Goal: Task Accomplishment & Management: Complete application form

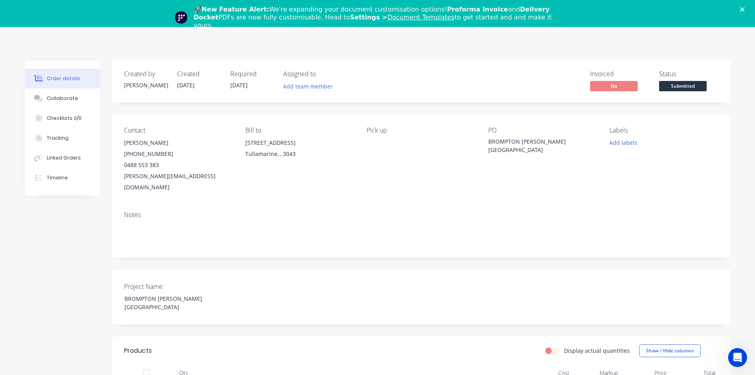
click at [749, 7] on div "🚀 New Feature Alert: We're expanding your document customisation options! Profo…" at bounding box center [377, 17] width 755 height 29
click at [745, 8] on icon "Close" at bounding box center [742, 9] width 5 height 5
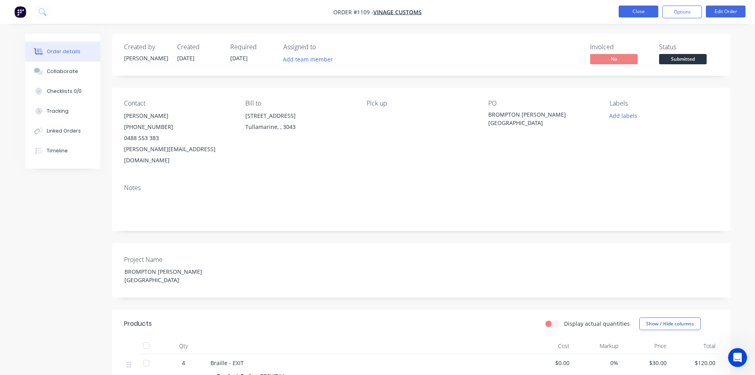
click at [628, 14] on button "Close" at bounding box center [639, 12] width 40 height 12
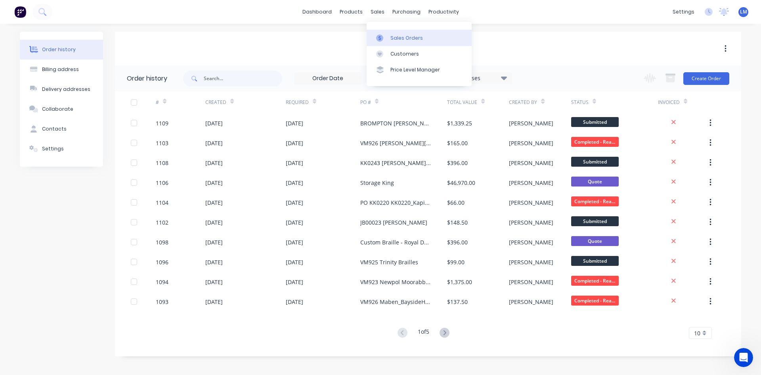
click at [394, 38] on div "Sales Orders" at bounding box center [406, 37] width 33 height 7
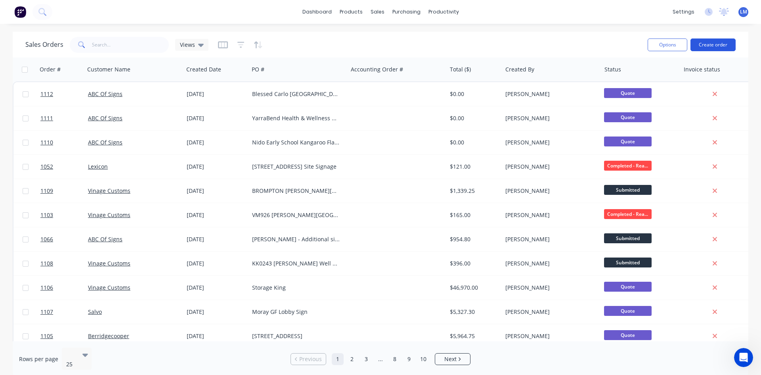
click at [704, 49] on button "Create order" at bounding box center [712, 44] width 45 height 13
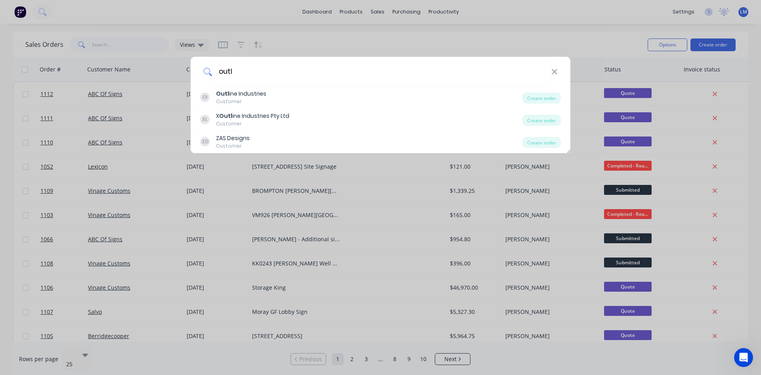
type input "outl"
click at [331, 104] on div "OI Outl ine Industries Customer" at bounding box center [361, 97] width 322 height 15
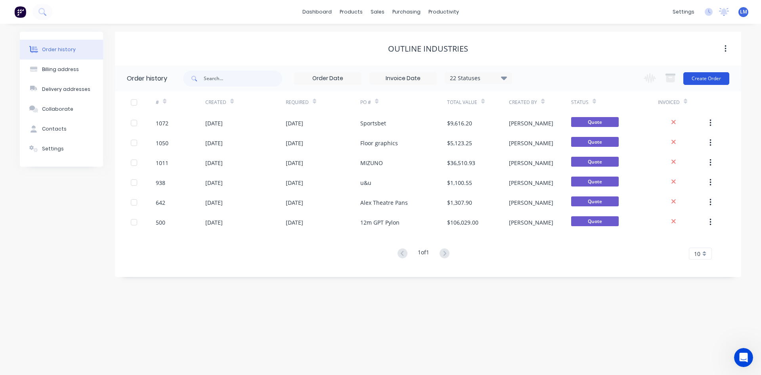
click at [701, 78] on button "Create Order" at bounding box center [706, 78] width 46 height 13
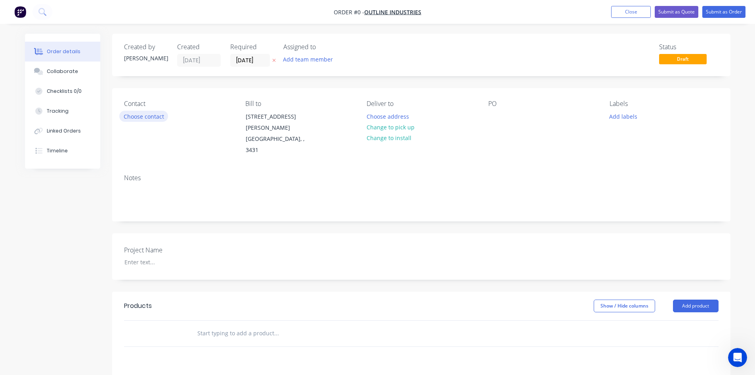
click at [146, 112] on button "Choose contact" at bounding box center [143, 116] width 49 height 11
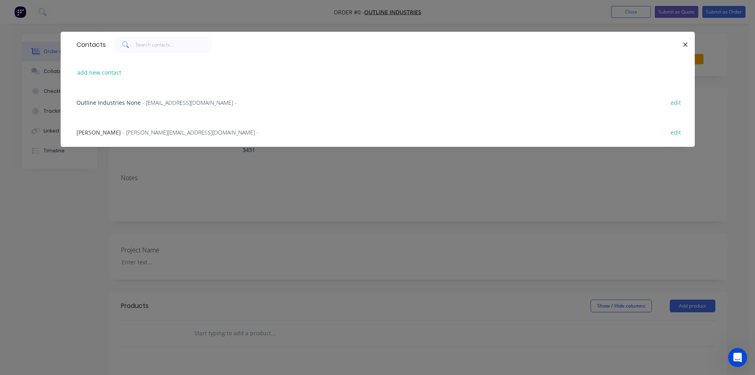
click at [137, 134] on span "- [PERSON_NAME][EMAIL_ADDRESS][DOMAIN_NAME] -" at bounding box center [190, 132] width 136 height 8
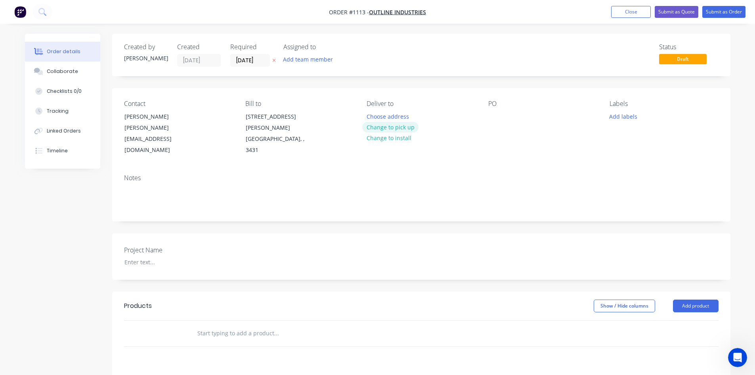
click at [373, 128] on button "Change to pick up" at bounding box center [390, 127] width 56 height 11
click at [490, 115] on div at bounding box center [494, 116] width 13 height 11
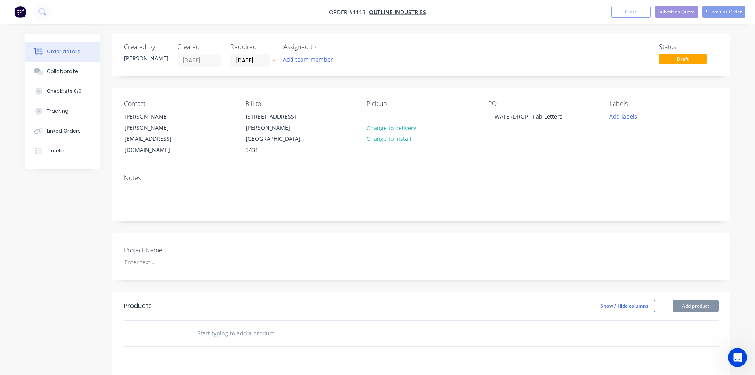
drag, startPoint x: 442, startPoint y: 288, endPoint x: 577, endPoint y: 147, distance: 195.4
click at [442, 299] on div "Show / Hide columns Add product" at bounding box center [484, 305] width 468 height 13
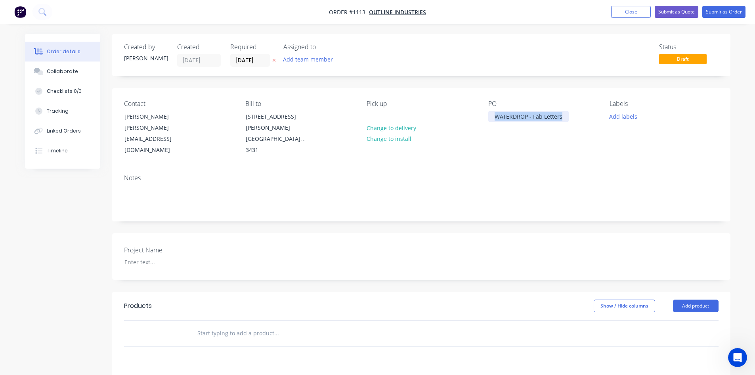
drag, startPoint x: 503, startPoint y: 118, endPoint x: 477, endPoint y: 119, distance: 26.2
click at [477, 119] on div "Contact [PERSON_NAME] [PERSON_NAME][EMAIL_ADDRESS][DOMAIN_NAME] Bill to [STREET…" at bounding box center [421, 128] width 618 height 80
copy div "WATERDROP - Fab Letters"
click at [135, 256] on div at bounding box center [167, 261] width 99 height 11
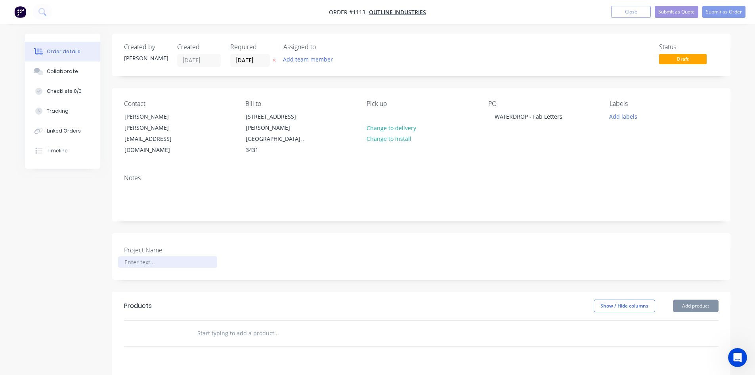
paste div
click at [243, 320] on div at bounding box center [329, 333] width 285 height 26
click at [239, 325] on input "text" at bounding box center [276, 333] width 159 height 16
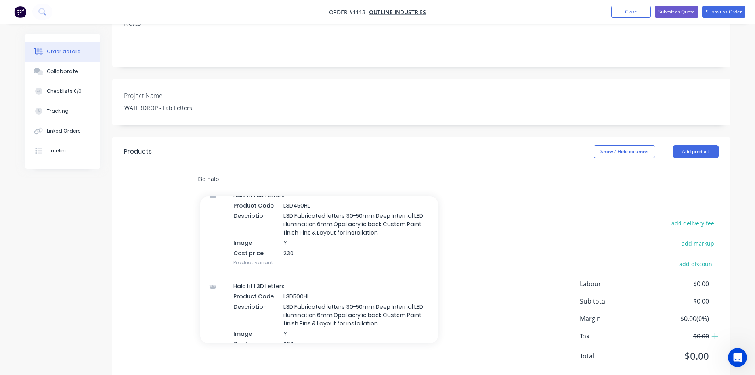
scroll to position [674, 0]
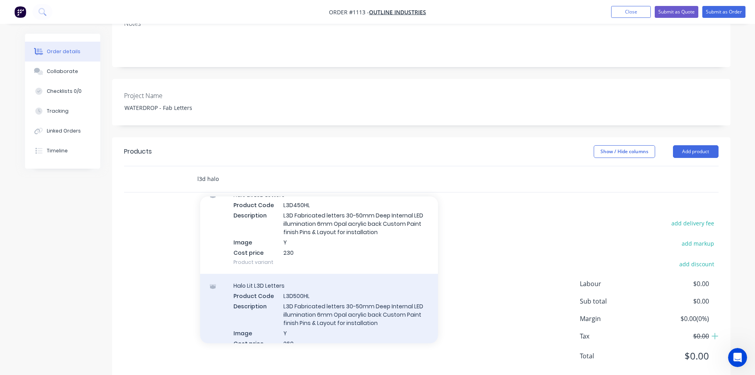
type input "l3d halo"
click at [346, 291] on div "Halo Lit L3D Letters Product Code L3D500HL Description L3D Fabricated letters 3…" at bounding box center [319, 318] width 238 height 91
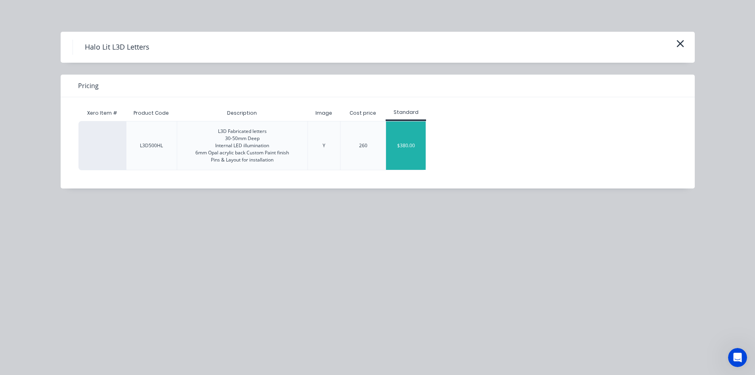
click at [414, 145] on div "$380.00" at bounding box center [406, 145] width 40 height 48
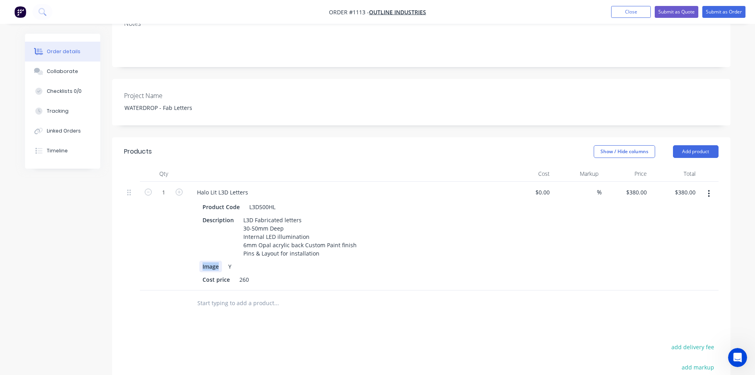
drag, startPoint x: 219, startPoint y: 249, endPoint x: 182, endPoint y: 244, distance: 37.6
click at [182, 244] on div "1 Halo Lit L3D Letters Product Code L3D500HL Description L3D Fabricated letters…" at bounding box center [421, 236] width 595 height 109
drag, startPoint x: 223, startPoint y: 245, endPoint x: 208, endPoint y: 245, distance: 14.3
click at [208, 260] on div "Y" at bounding box center [344, 265] width 290 height 11
drag, startPoint x: 227, startPoint y: 258, endPoint x: 185, endPoint y: 256, distance: 42.4
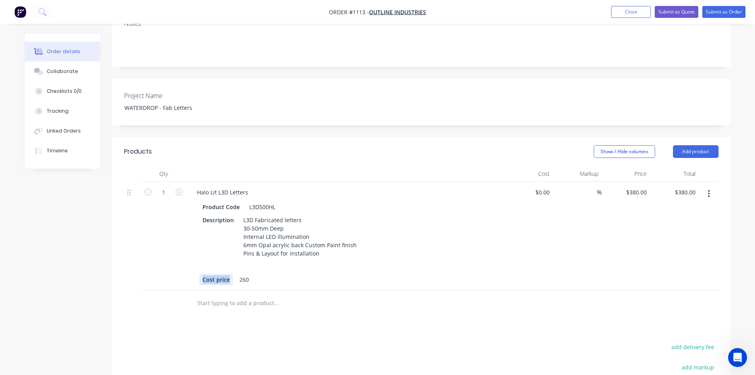
click at [173, 256] on div "1 Halo Lit L3D Letters Product Code L3D500HL Description L3D Fabricated letters…" at bounding box center [421, 236] width 595 height 109
drag, startPoint x: 226, startPoint y: 258, endPoint x: 206, endPoint y: 257, distance: 19.9
click at [206, 273] on div "260" at bounding box center [344, 278] width 290 height 11
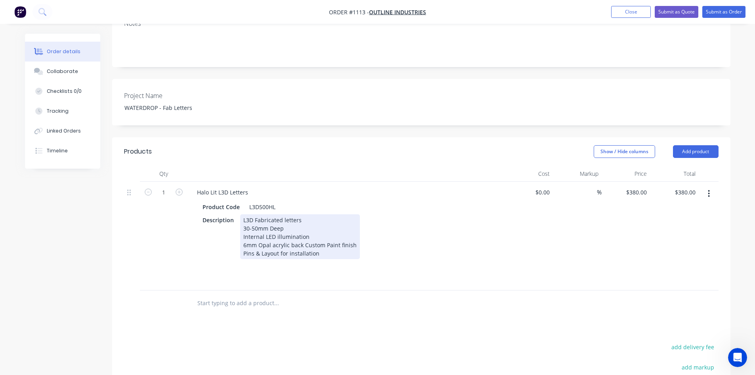
click at [243, 214] on div "L3D Fabricated letters 30-50mm Deep Internal LED illumination 6mm Opal acrylic …" at bounding box center [300, 236] width 120 height 45
click at [312, 214] on div ""waterdrop" L3D Fabricated letters 30-50mm Deep Internal LED illumination 6mm O…" at bounding box center [300, 240] width 120 height 53
click at [295, 216] on div ""waterdrop" L3D Fabricated letters - HALO Illumination 30-50mm Deep Internal LE…" at bounding box center [300, 240] width 120 height 53
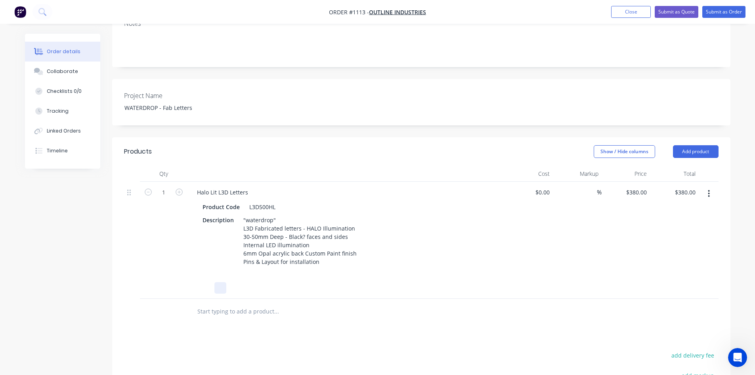
click at [433, 282] on div at bounding box center [344, 287] width 290 height 11
click at [595, 186] on input at bounding box center [592, 191] width 9 height 11
type input "40"
type input "$0.00"
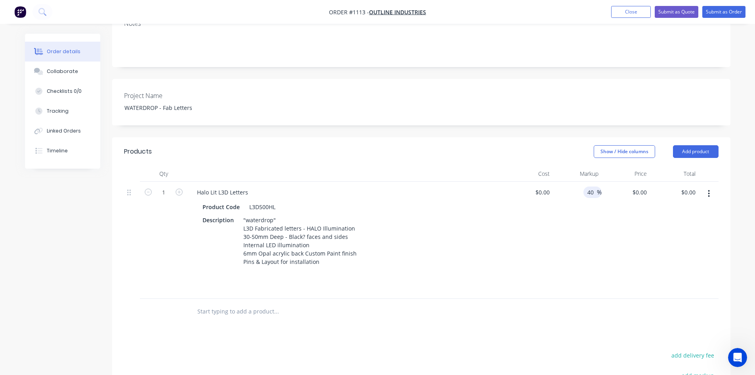
click at [563, 239] on div "40 40 %" at bounding box center [577, 240] width 49 height 117
click at [177, 188] on icon "button" at bounding box center [179, 191] width 7 height 7
type input "3"
click at [506, 247] on div "$0.00 $0.00" at bounding box center [529, 240] width 49 height 117
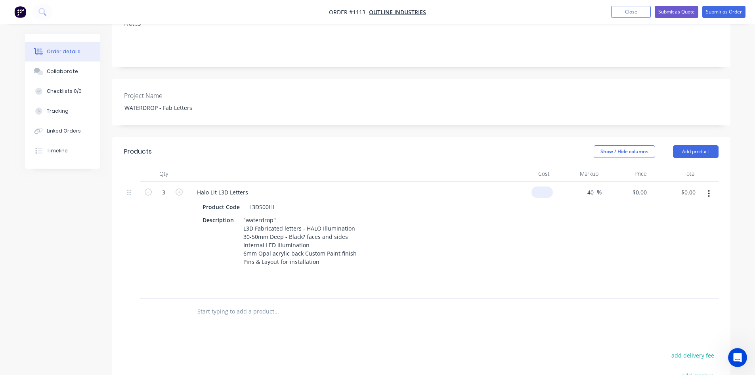
click at [545, 186] on input at bounding box center [544, 191] width 18 height 11
type input "$2,250.00"
type input "$3,150.00"
type input "$9,450.00"
click at [575, 268] on div "40 40 %" at bounding box center [577, 240] width 49 height 117
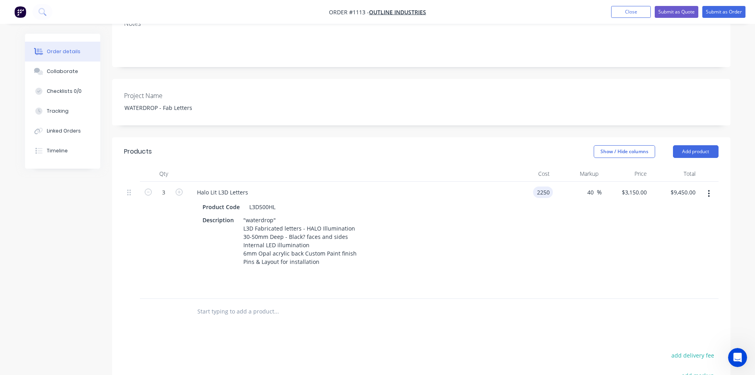
click at [536, 186] on input "2250" at bounding box center [544, 191] width 17 height 11
type input "$2,100.00"
type input "$2,940.00"
type input "$8,820.00"
click at [576, 254] on div "40 40 %" at bounding box center [577, 240] width 49 height 117
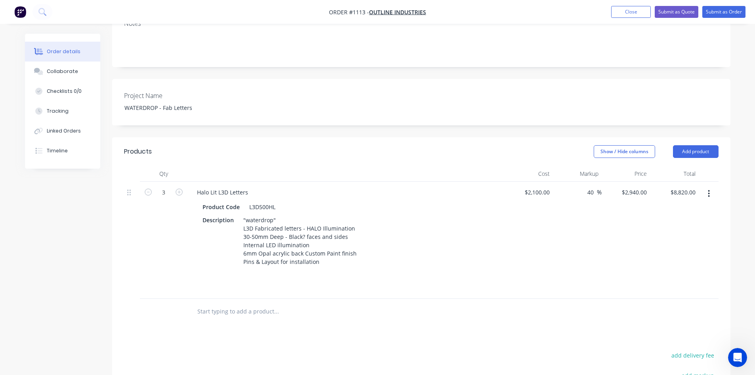
click at [481, 166] on div at bounding box center [345, 174] width 317 height 16
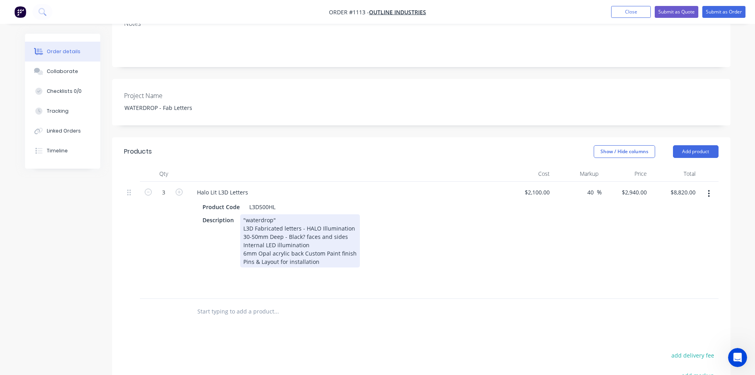
drag, startPoint x: 481, startPoint y: 158, endPoint x: 458, endPoint y: 217, distance: 63.4
click at [458, 217] on div "Description "waterdrop" L3D Fabricated letters - HALO Illumination 30-50mm Deep…" at bounding box center [344, 240] width 290 height 53
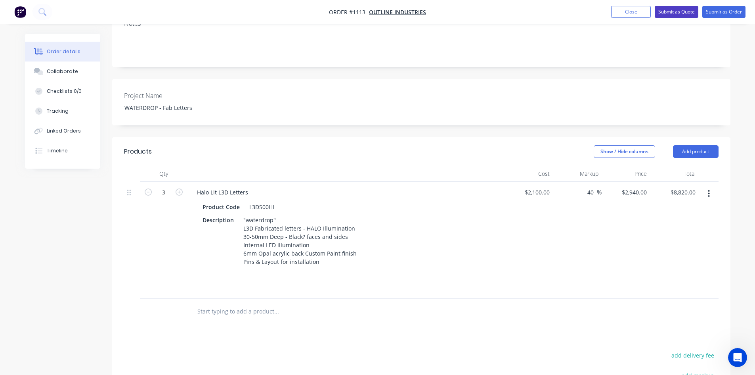
click at [678, 8] on button "Submit as Quote" at bounding box center [677, 12] width 44 height 12
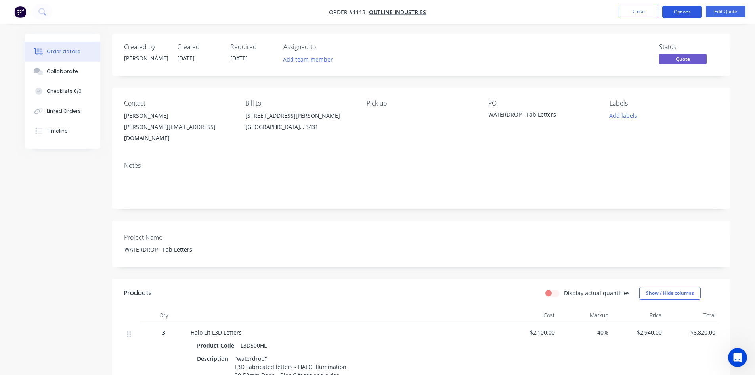
click at [677, 15] on button "Options" at bounding box center [682, 12] width 40 height 13
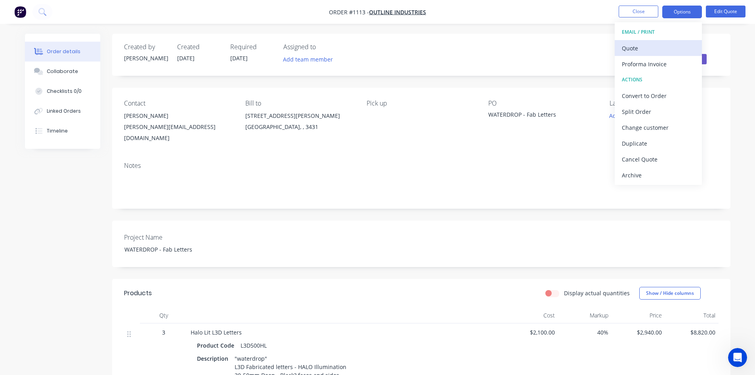
click at [663, 47] on div "Quote" at bounding box center [658, 47] width 73 height 11
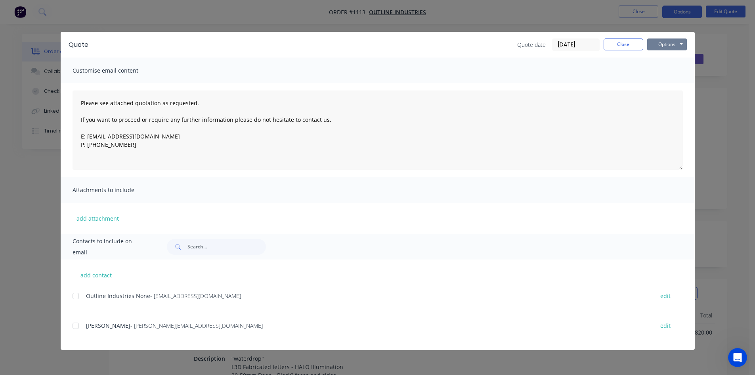
click at [663, 47] on button "Options" at bounding box center [667, 44] width 40 height 12
click at [668, 72] on button "Print" at bounding box center [672, 71] width 51 height 13
click at [609, 45] on button "Close" at bounding box center [624, 44] width 40 height 12
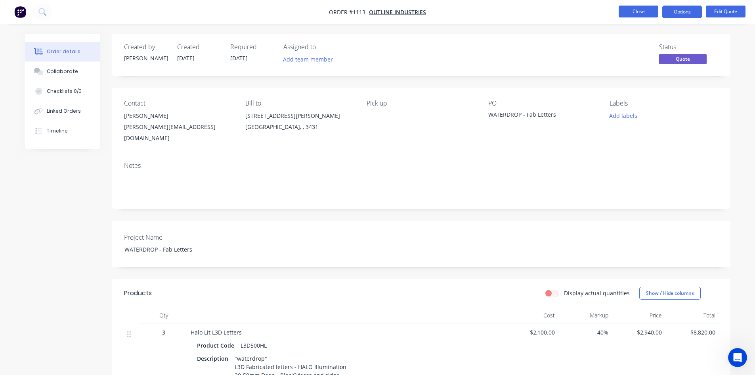
click at [637, 11] on button "Close" at bounding box center [639, 12] width 40 height 12
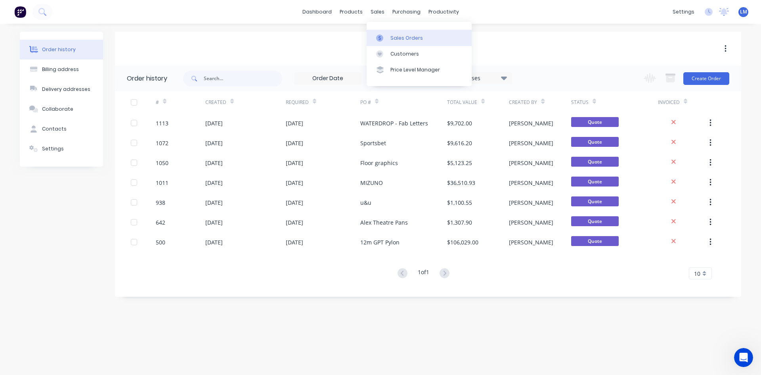
click at [395, 35] on div "Sales Orders" at bounding box center [406, 37] width 33 height 7
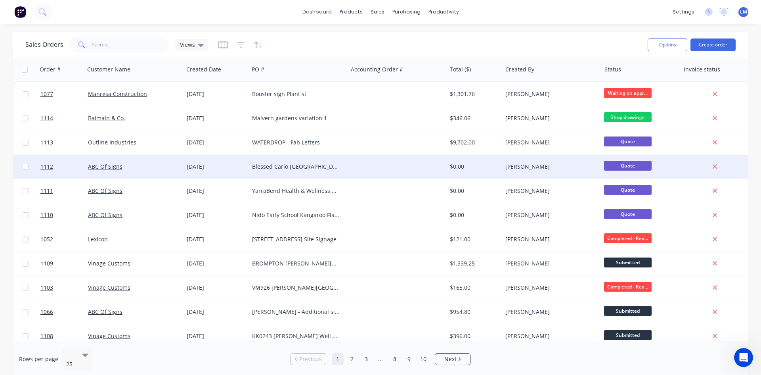
click at [366, 174] on div at bounding box center [397, 167] width 99 height 24
